Goal: Navigation & Orientation: Go to known website

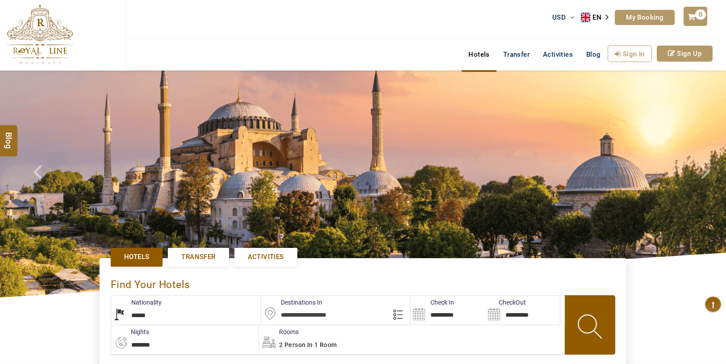
select select "******"
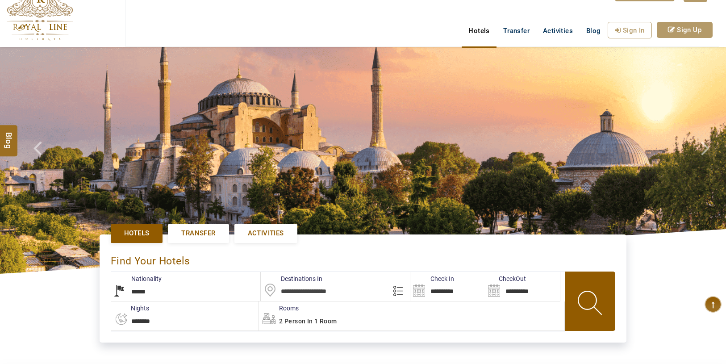
scroll to position [24, 0]
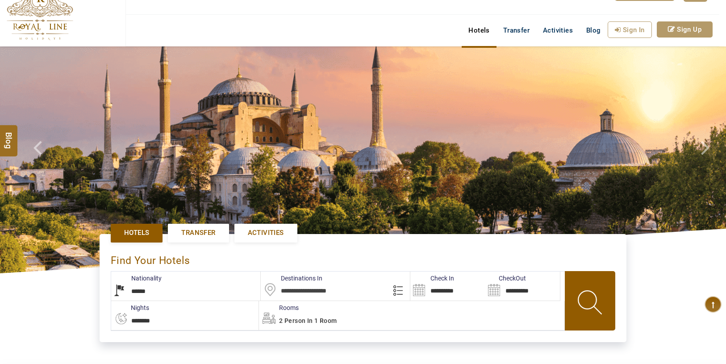
click at [68, 292] on div "**********" at bounding box center [363, 287] width 726 height 145
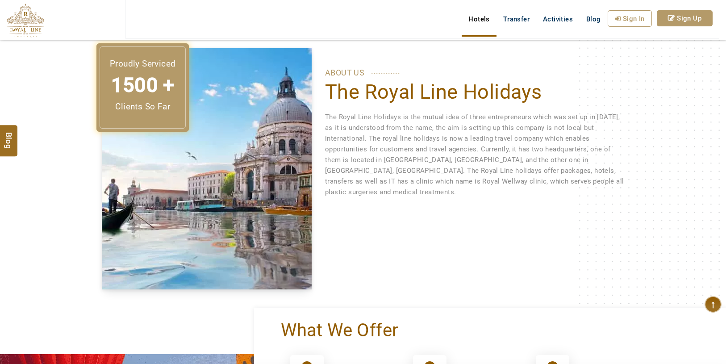
scroll to position [0, 0]
